Goal: Task Accomplishment & Management: Complete application form

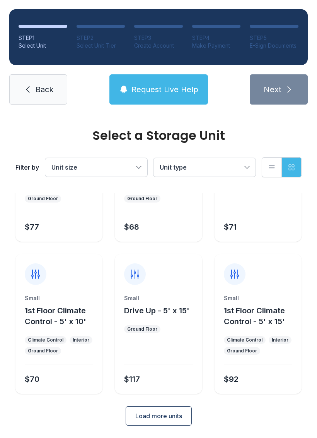
scroll to position [92, 0]
click at [166, 423] on button "Load more units" at bounding box center [159, 415] width 66 height 19
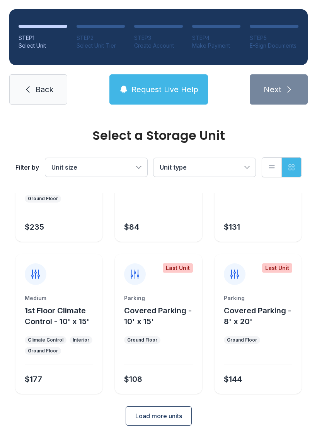
scroll to position [396, 0]
click at [166, 327] on button "Covered Parking - 10' x 15'" at bounding box center [161, 316] width 75 height 22
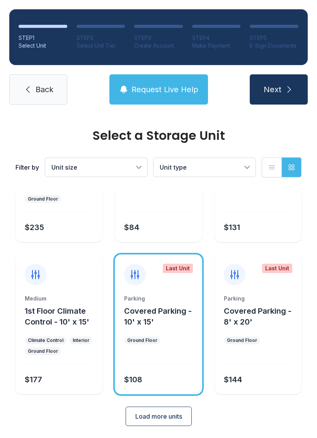
click at [261, 340] on ul "Ground Floor" at bounding box center [258, 340] width 68 height 8
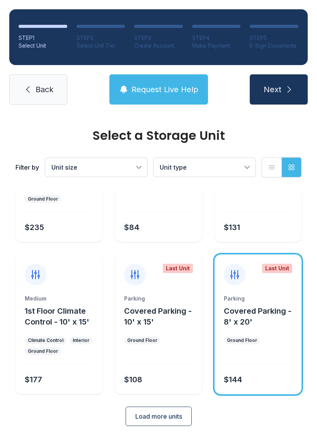
click at [186, 339] on ul "Ground Floor" at bounding box center [158, 340] width 68 height 8
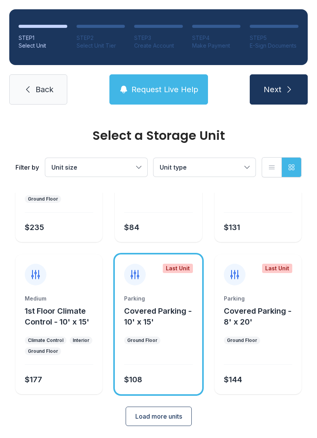
click at [267, 316] on button "Covered Parking - 8' x 20'" at bounding box center [261, 316] width 75 height 22
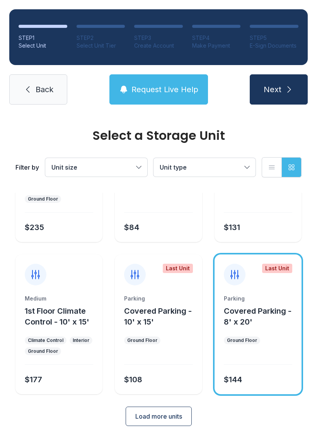
click at [246, 165] on button "Unit type" at bounding box center [205, 167] width 102 height 19
click at [192, 243] on span "Parking" at bounding box center [188, 246] width 22 height 9
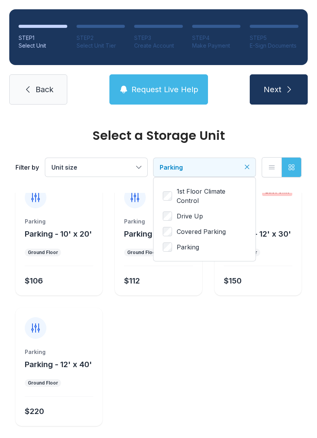
click at [245, 167] on icon "Clear filters" at bounding box center [247, 167] width 8 height 8
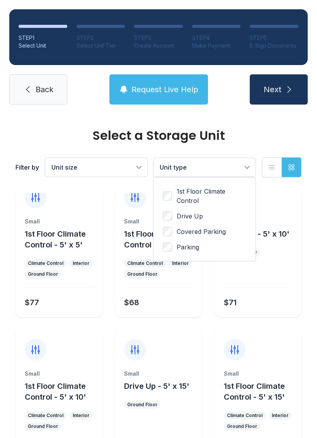
click at [192, 249] on span "Parking" at bounding box center [188, 246] width 22 height 9
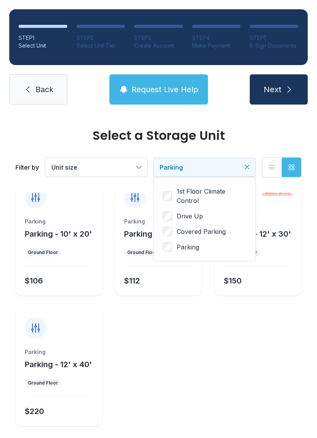
click at [212, 165] on span "Parking" at bounding box center [201, 167] width 82 height 9
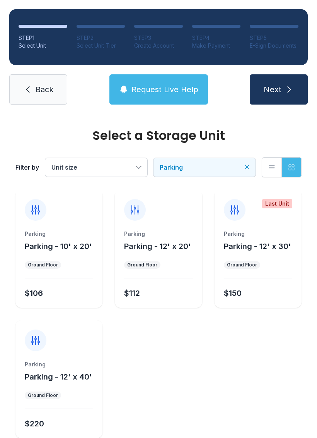
scroll to position [4, 0]
click at [127, 159] on button "Unit size" at bounding box center [96, 167] width 102 height 19
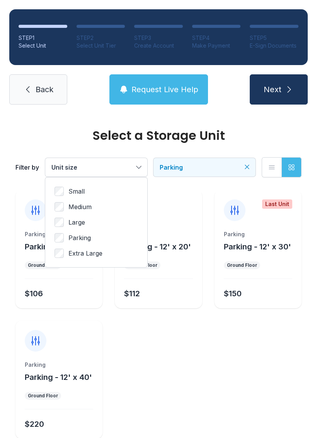
click at [124, 166] on span "Unit size" at bounding box center [92, 167] width 82 height 9
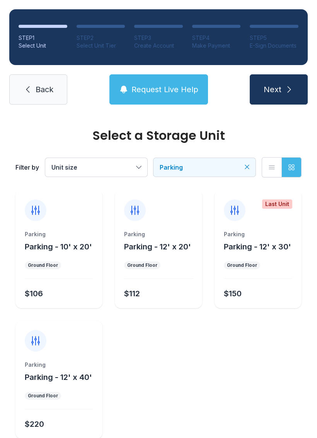
click at [121, 165] on span "Unit size" at bounding box center [92, 167] width 82 height 9
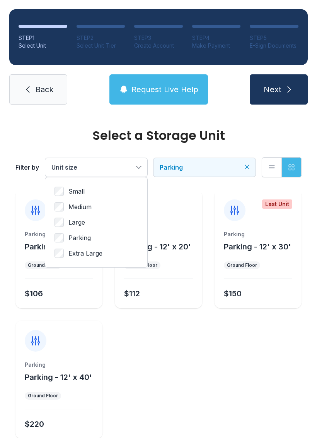
click at [215, 168] on span "Parking" at bounding box center [201, 167] width 82 height 9
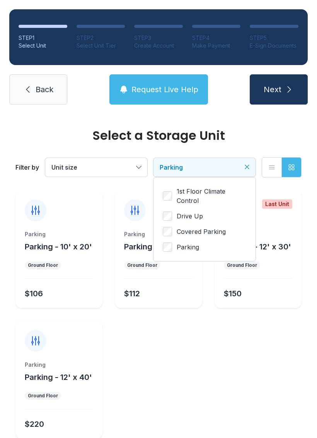
click at [251, 163] on button "Parking" at bounding box center [205, 167] width 102 height 19
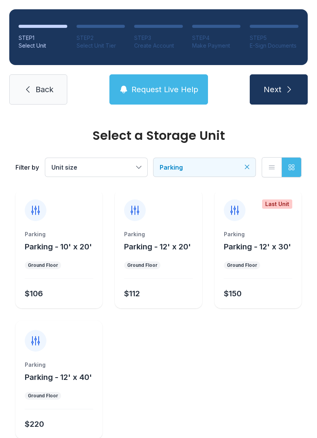
click at [248, 167] on icon "Clear filters" at bounding box center [247, 167] width 8 height 8
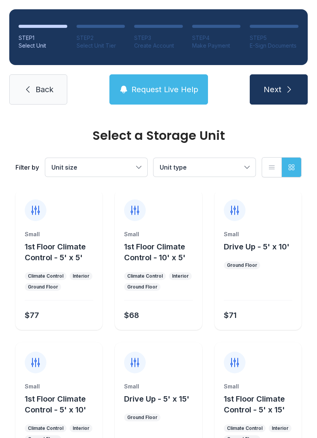
click at [129, 164] on span "Unit size" at bounding box center [92, 167] width 82 height 9
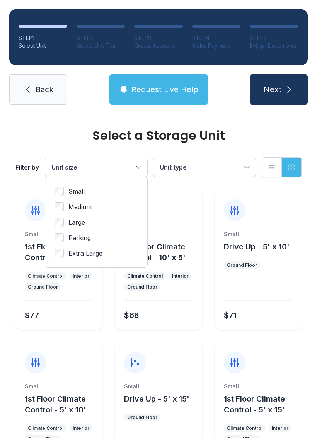
click at [121, 238] on label "Parking" at bounding box center [97, 237] width 84 height 9
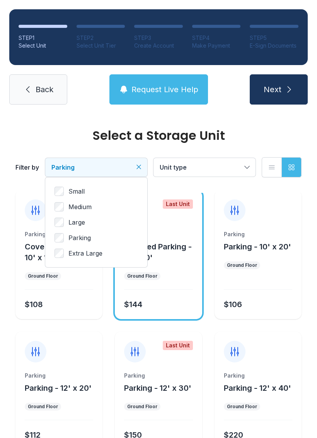
click at [75, 160] on button "Parking" at bounding box center [96, 167] width 102 height 19
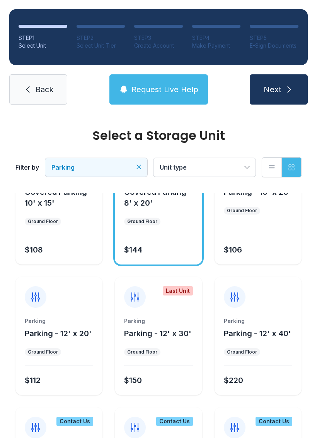
scroll to position [57, 0]
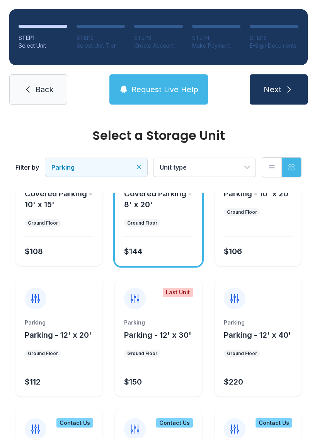
click at [139, 339] on span "Parking - 12' x 30'" at bounding box center [157, 334] width 67 height 9
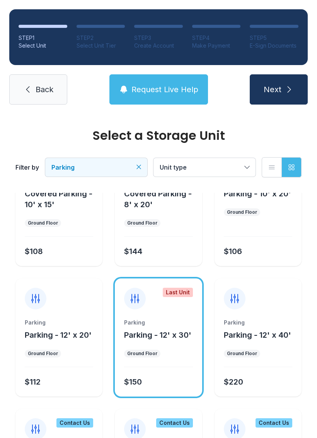
scroll to position [56, 0]
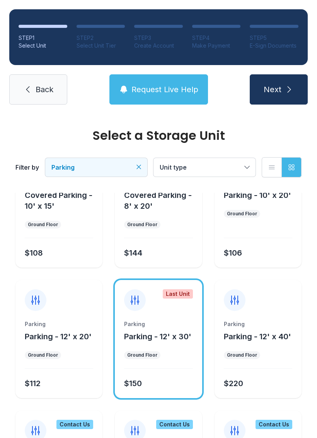
click at [148, 352] on div "Ground Floor" at bounding box center [142, 355] width 30 height 6
click at [283, 85] on button "Next" at bounding box center [279, 89] width 58 height 30
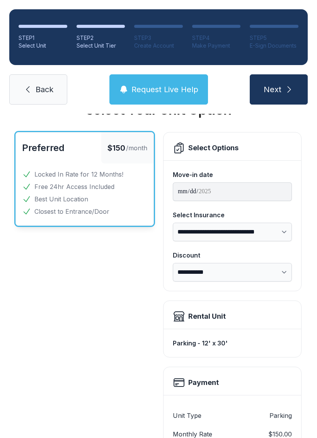
scroll to position [27, 0]
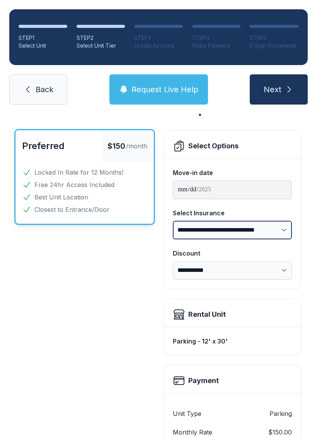
click at [285, 236] on select "**********" at bounding box center [232, 230] width 119 height 19
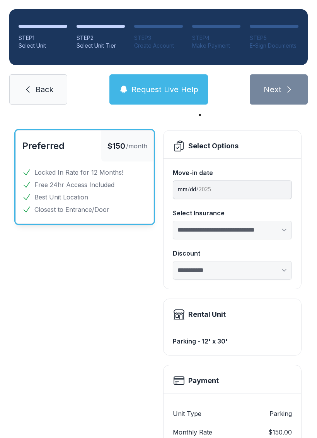
select select "****"
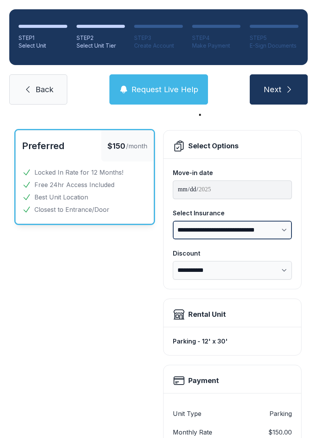
click at [288, 230] on select "**********" at bounding box center [232, 230] width 119 height 19
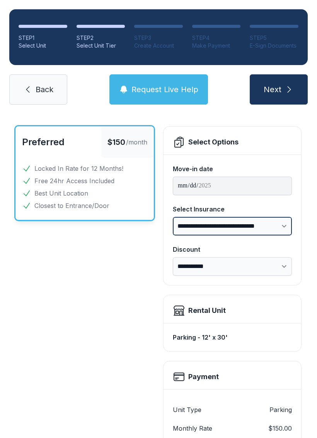
scroll to position [31, 0]
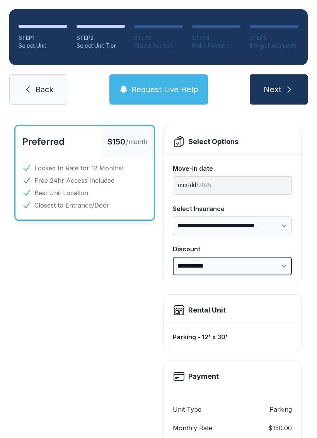
click at [282, 264] on select "**********" at bounding box center [232, 266] width 119 height 19
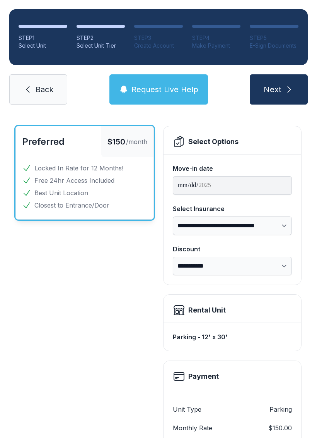
click at [179, 90] on span "Request Live Help" at bounding box center [165, 89] width 67 height 11
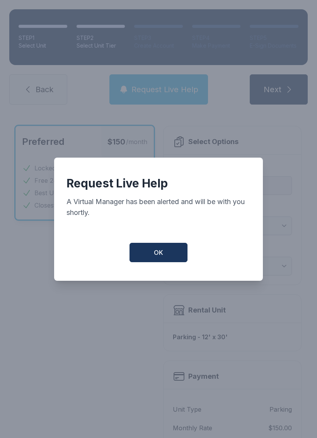
click at [151, 262] on button "OK" at bounding box center [159, 252] width 58 height 19
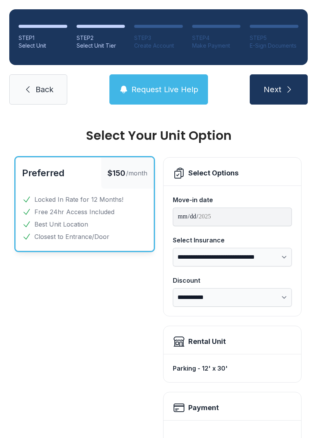
scroll to position [0, 0]
click at [25, 91] on icon at bounding box center [27, 89] width 9 height 9
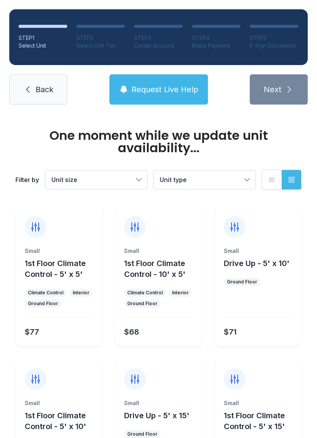
click at [28, 90] on icon at bounding box center [27, 89] width 9 height 9
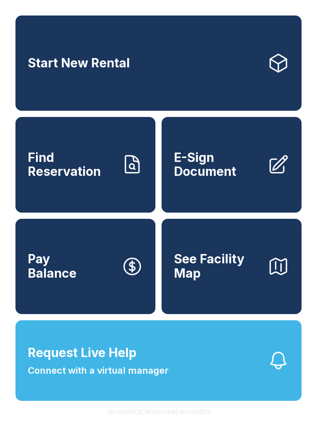
click at [74, 60] on span "Start New Rental" at bounding box center [79, 63] width 102 height 14
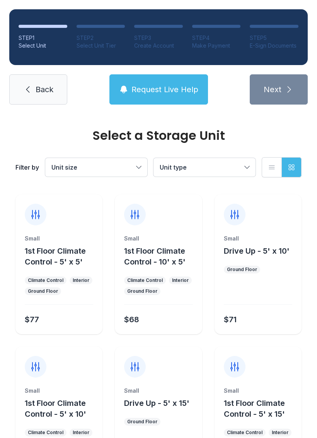
click at [73, 168] on span "Unit size" at bounding box center [64, 167] width 26 height 8
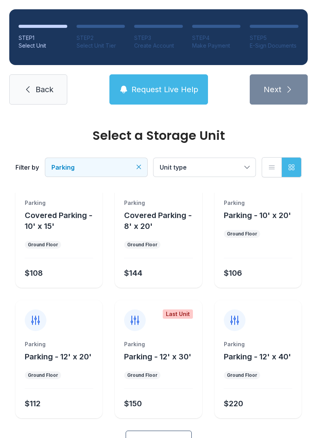
scroll to position [53, 0]
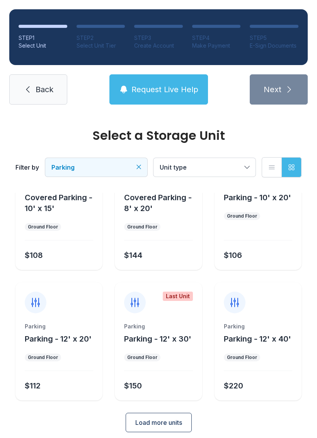
click at [50, 91] on span "Back" at bounding box center [45, 89] width 18 height 11
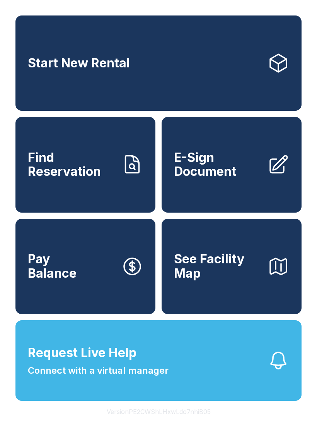
click at [231, 172] on span "E-Sign Document" at bounding box center [217, 165] width 87 height 28
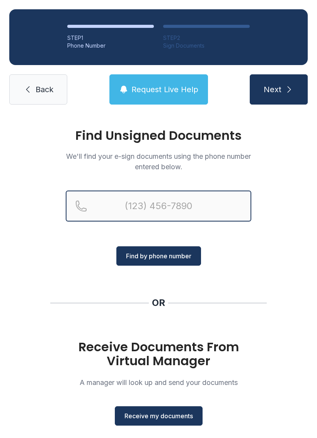
click at [146, 194] on input "Reservation phone number" at bounding box center [159, 205] width 186 height 31
type input "("
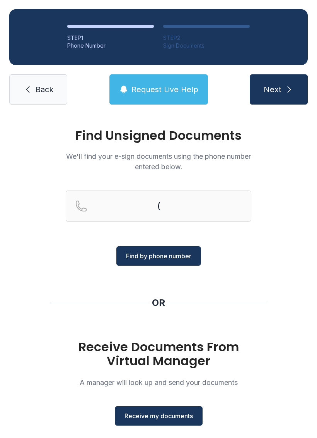
click at [279, 251] on div "Find Unsigned Documents We'll find your e-sign documents using the phone number…" at bounding box center [158, 285] width 317 height 342
click at [168, 422] on button "Receive my documents" at bounding box center [159, 415] width 88 height 19
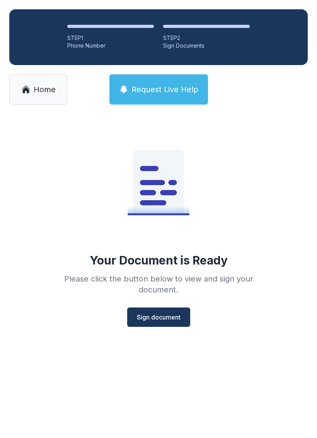
click at [155, 317] on span "Sign document" at bounding box center [159, 316] width 44 height 9
click at [51, 87] on span "Home" at bounding box center [45, 89] width 22 height 11
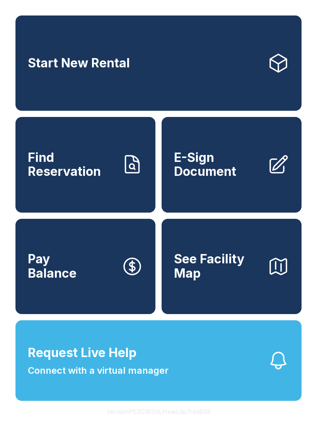
click at [247, 167] on span "E-Sign Document" at bounding box center [217, 165] width 87 height 28
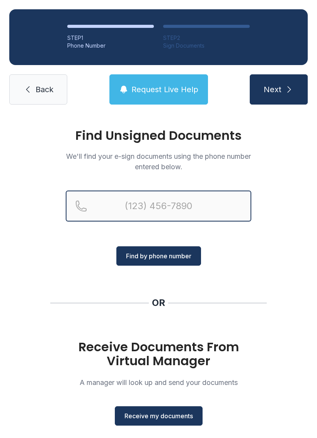
click at [171, 204] on input "Reservation phone number" at bounding box center [159, 205] width 186 height 31
type input "[PHONE_NUMBER]"
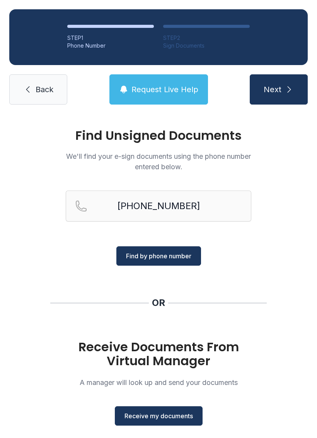
click at [286, 86] on icon "submit" at bounding box center [289, 89] width 9 height 9
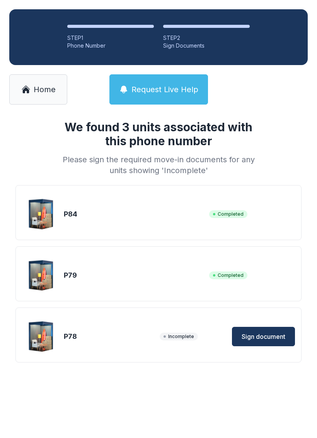
click at [274, 335] on span "Sign document" at bounding box center [264, 336] width 44 height 9
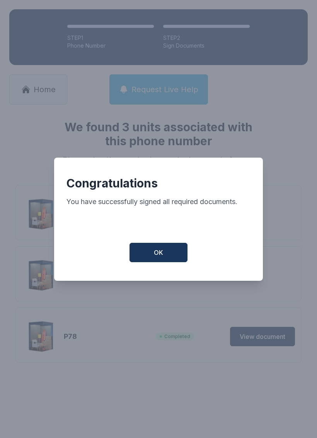
click at [164, 254] on button "OK" at bounding box center [159, 252] width 58 height 19
